Goal: Task Accomplishment & Management: Use online tool/utility

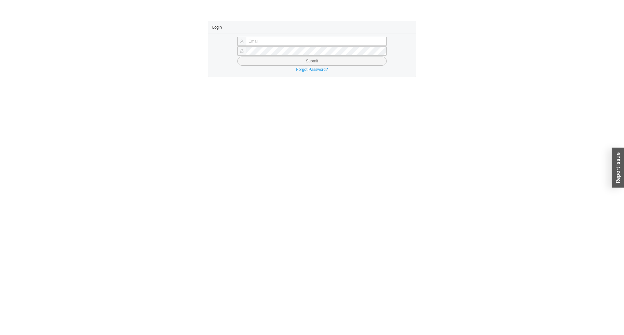
type input "[PERSON_NAME][EMAIL_ADDRESS][DOMAIN_NAME]"
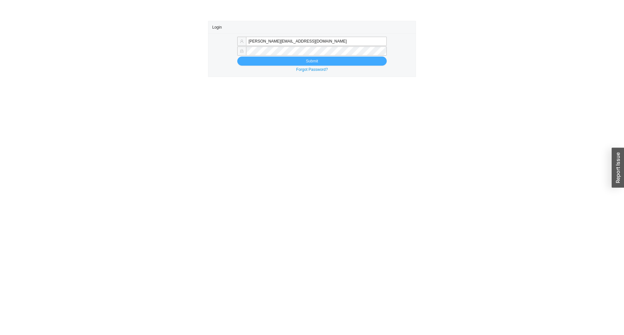
click at [271, 57] on button "Submit" at bounding box center [311, 61] width 149 height 9
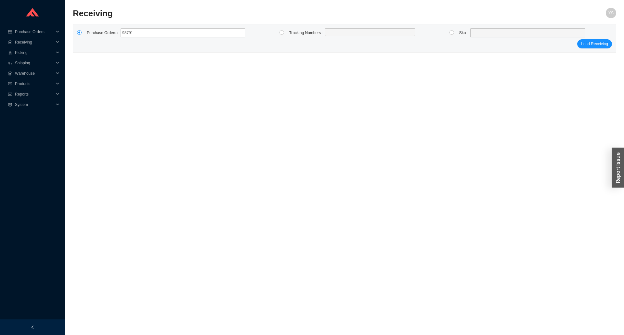
type input "987913"
click button "Load Receiving" at bounding box center [594, 43] width 35 height 9
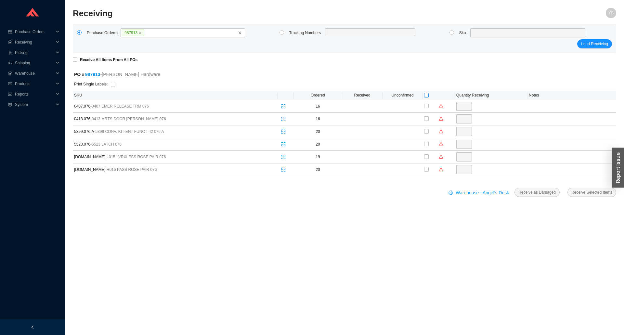
click at [424, 94] on input "checkbox" at bounding box center [426, 95] width 5 height 5
checkbox input "true"
type input "16"
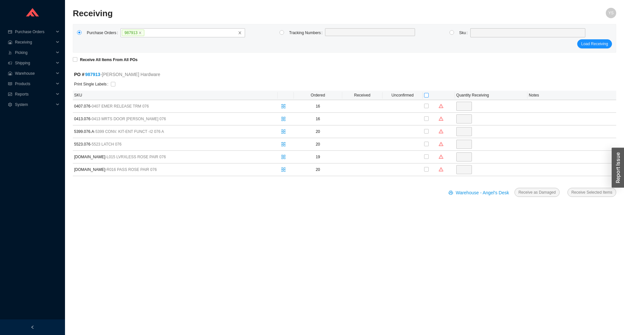
checkbox input "true"
type input "16"
checkbox input "true"
type input "20"
checkbox input "true"
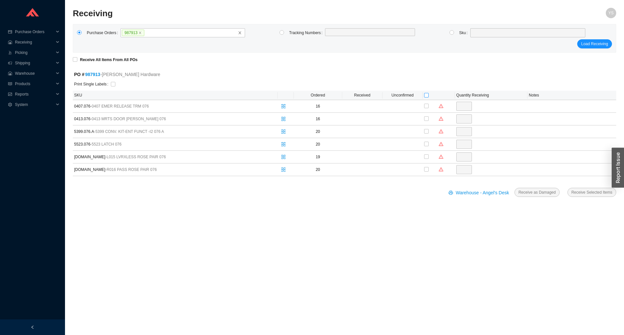
type input "20"
checkbox input "true"
type input "19"
checkbox input "true"
type input "20"
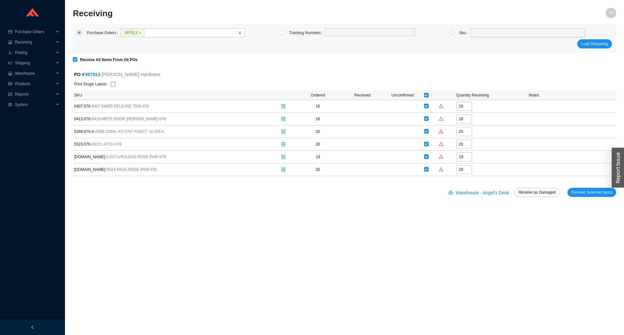
click at [112, 85] on input "checkbox" at bounding box center [113, 84] width 5 height 5
checkbox input "true"
click at [592, 189] on span "Receive Selected Items" at bounding box center [591, 192] width 41 height 6
